Goal: Find specific page/section: Find specific page/section

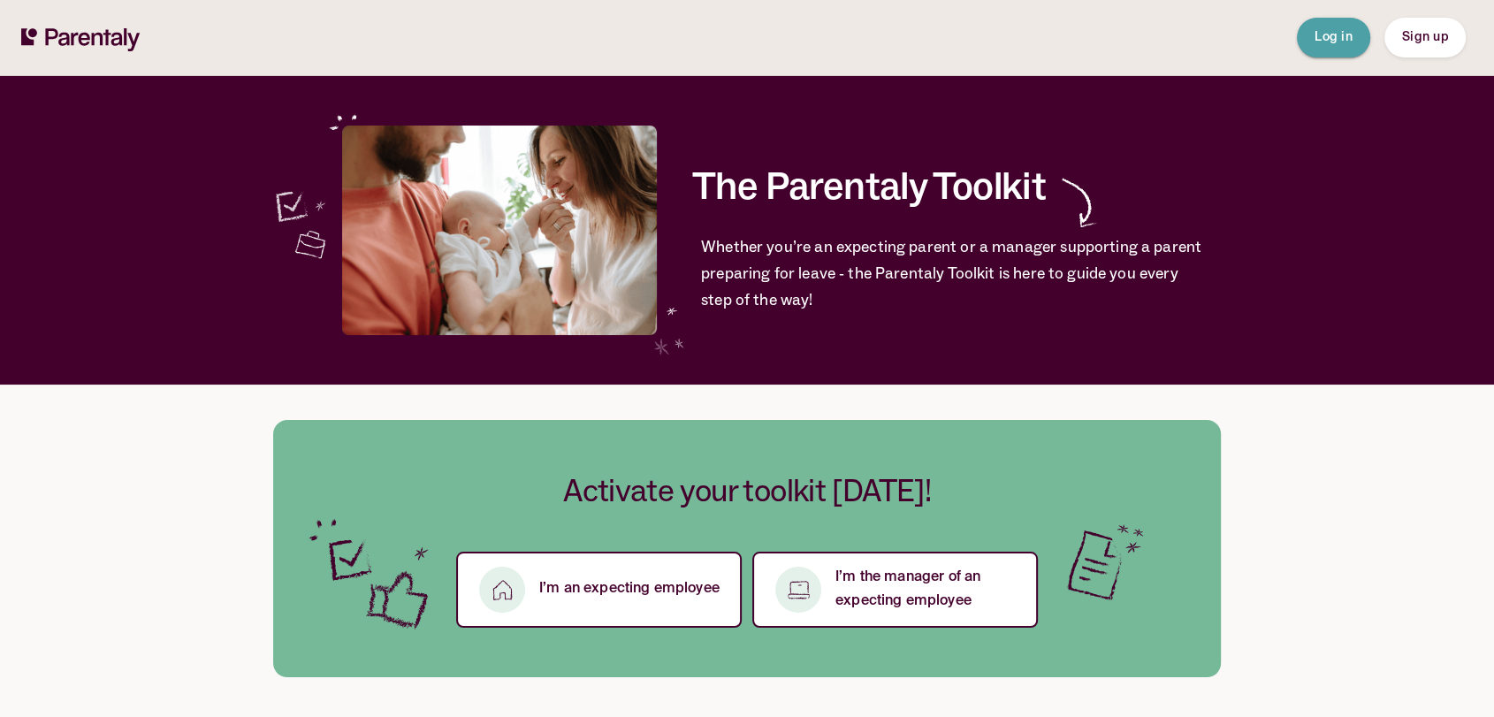
click at [1347, 34] on span "Log in" at bounding box center [1334, 37] width 38 height 12
